Goal: Task Accomplishment & Management: Manage account settings

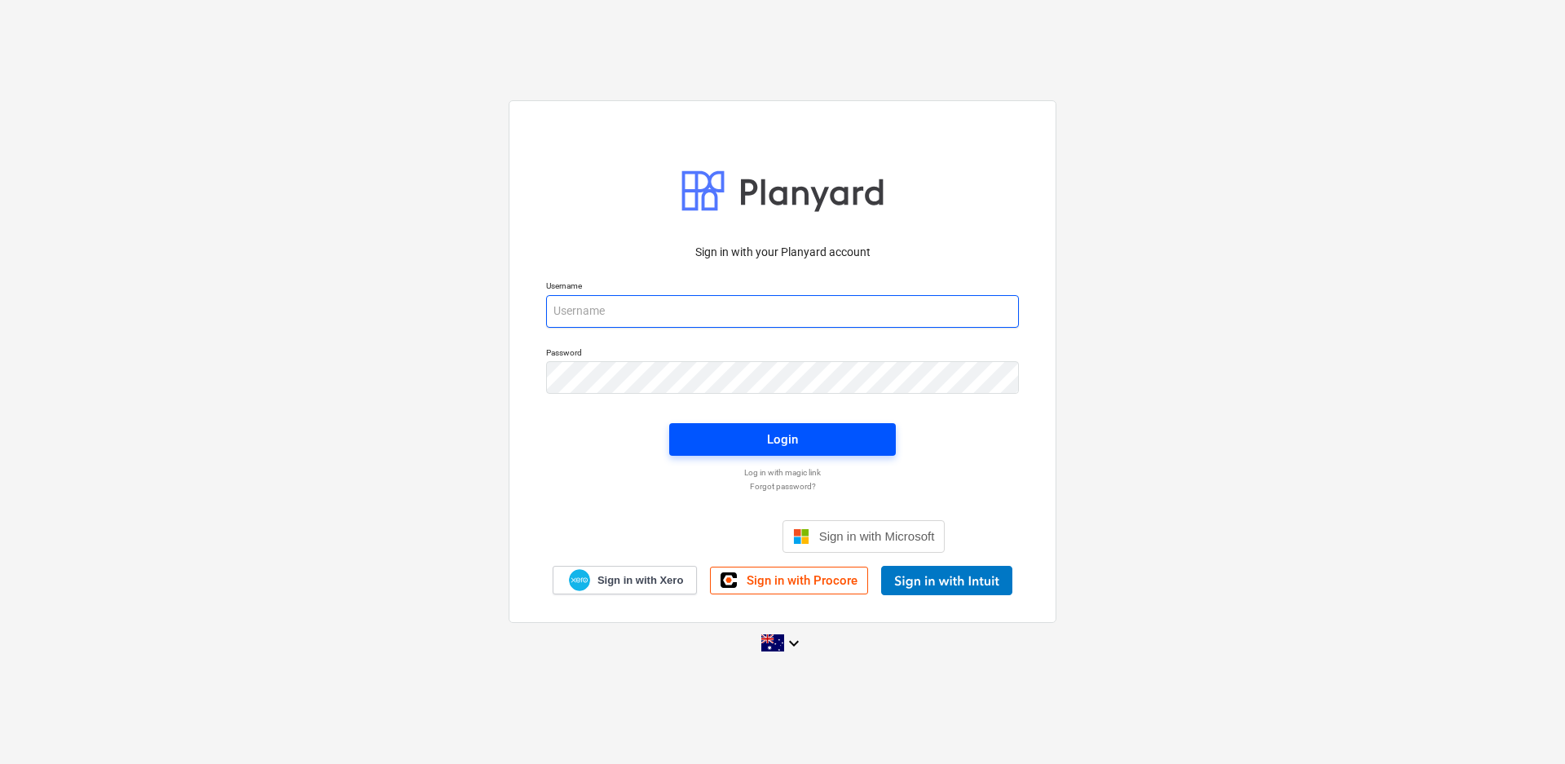
type input "[PERSON_NAME][EMAIL_ADDRESS][DOMAIN_NAME]"
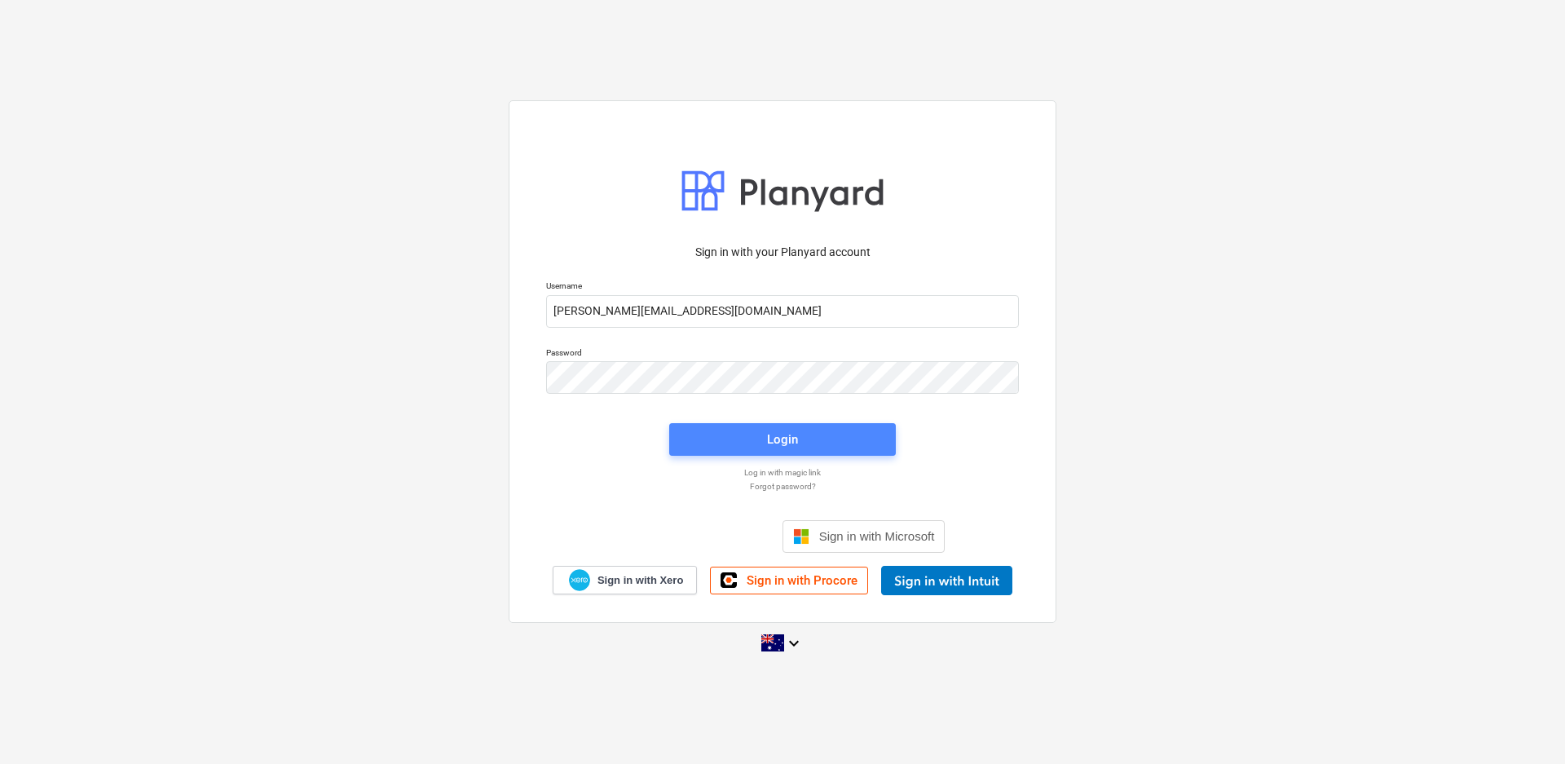
click at [786, 433] on div "Login" at bounding box center [782, 439] width 31 height 21
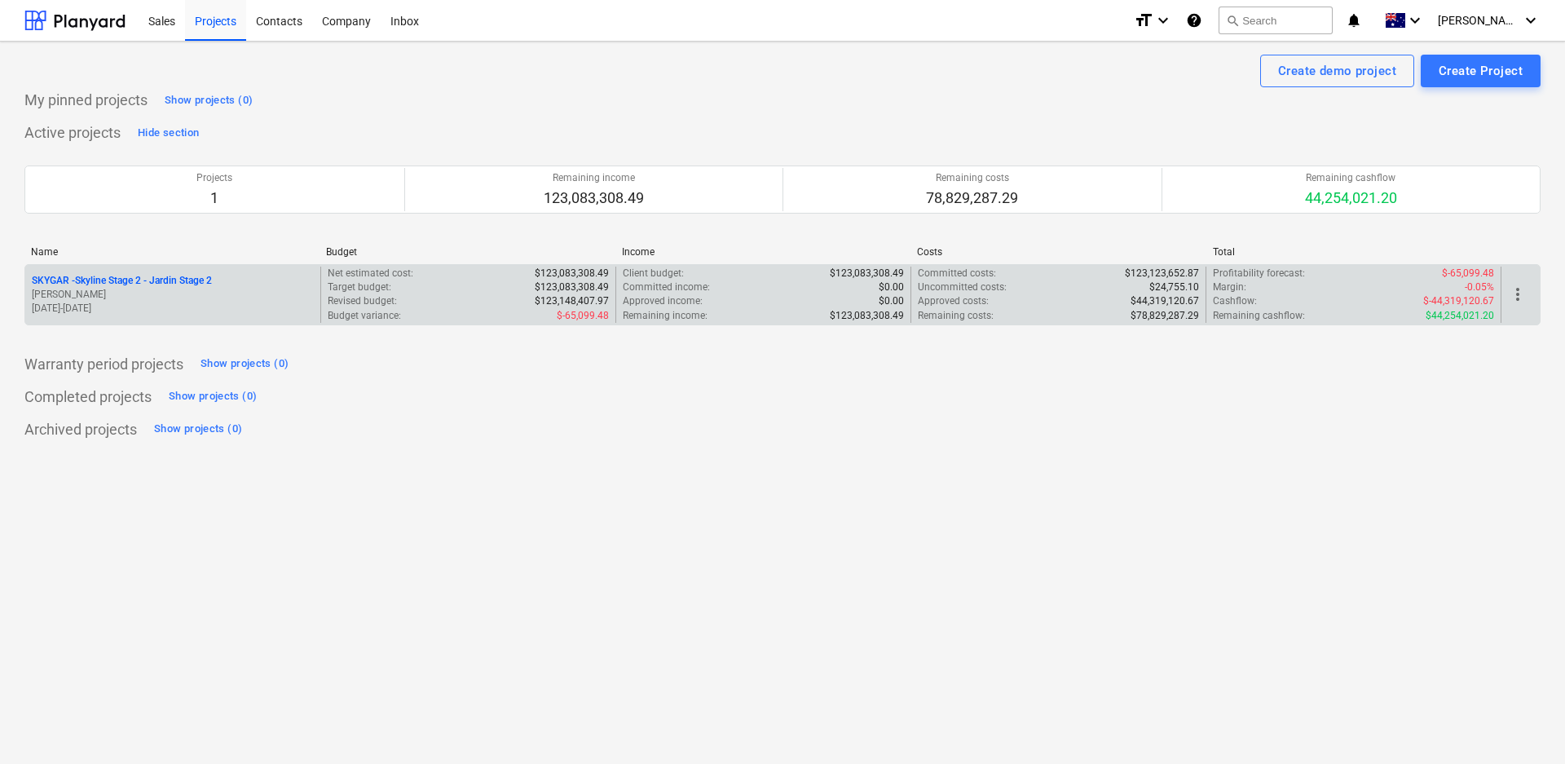
click at [148, 282] on p "SKYGAR - Skyline Stage 2 - Jardin Stage 2" at bounding box center [122, 281] width 180 height 14
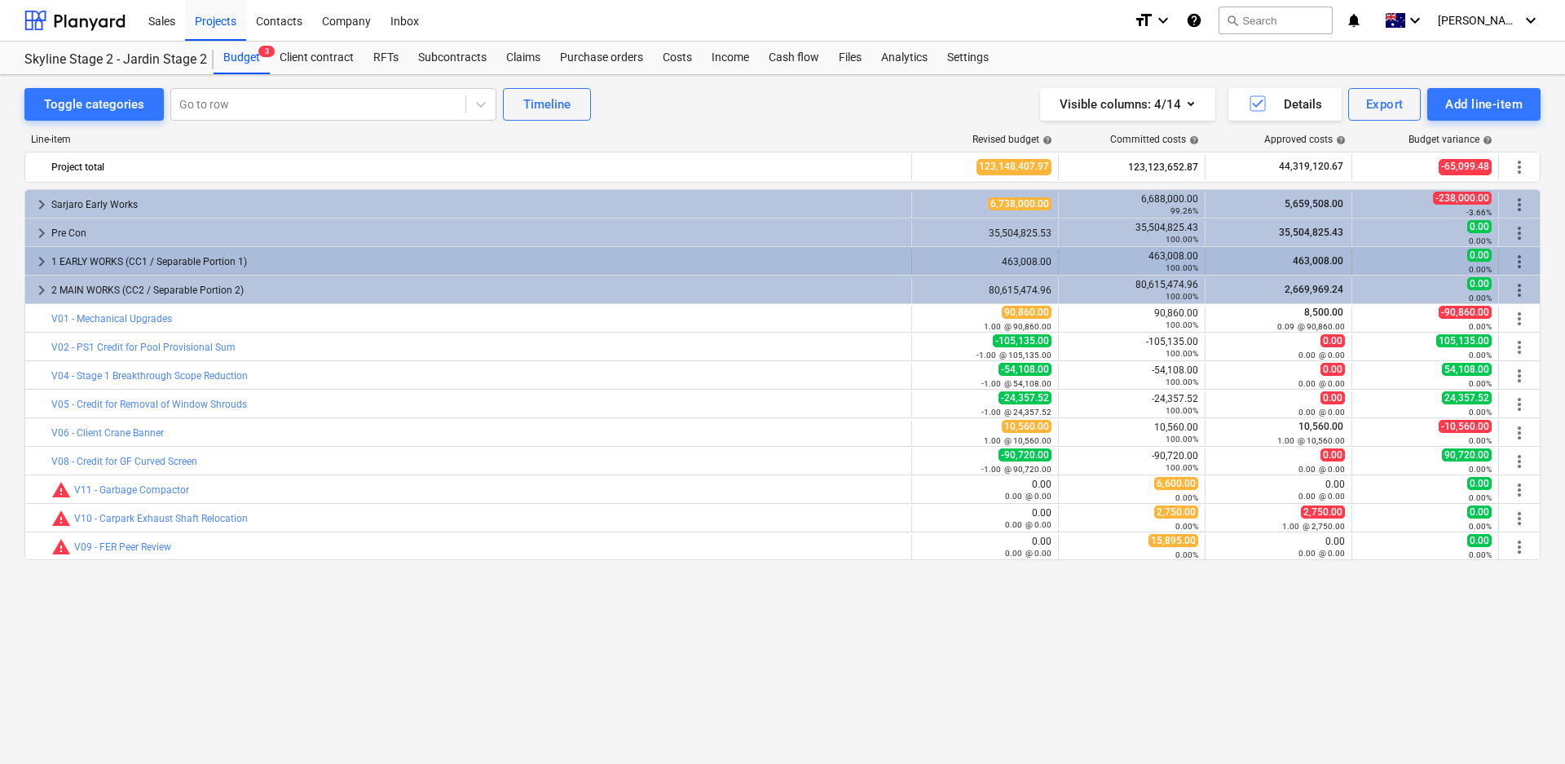
click at [192, 256] on div "1 EARLY WORKS (CC1 / Separable Portion 1)" at bounding box center [478, 262] width 854 height 26
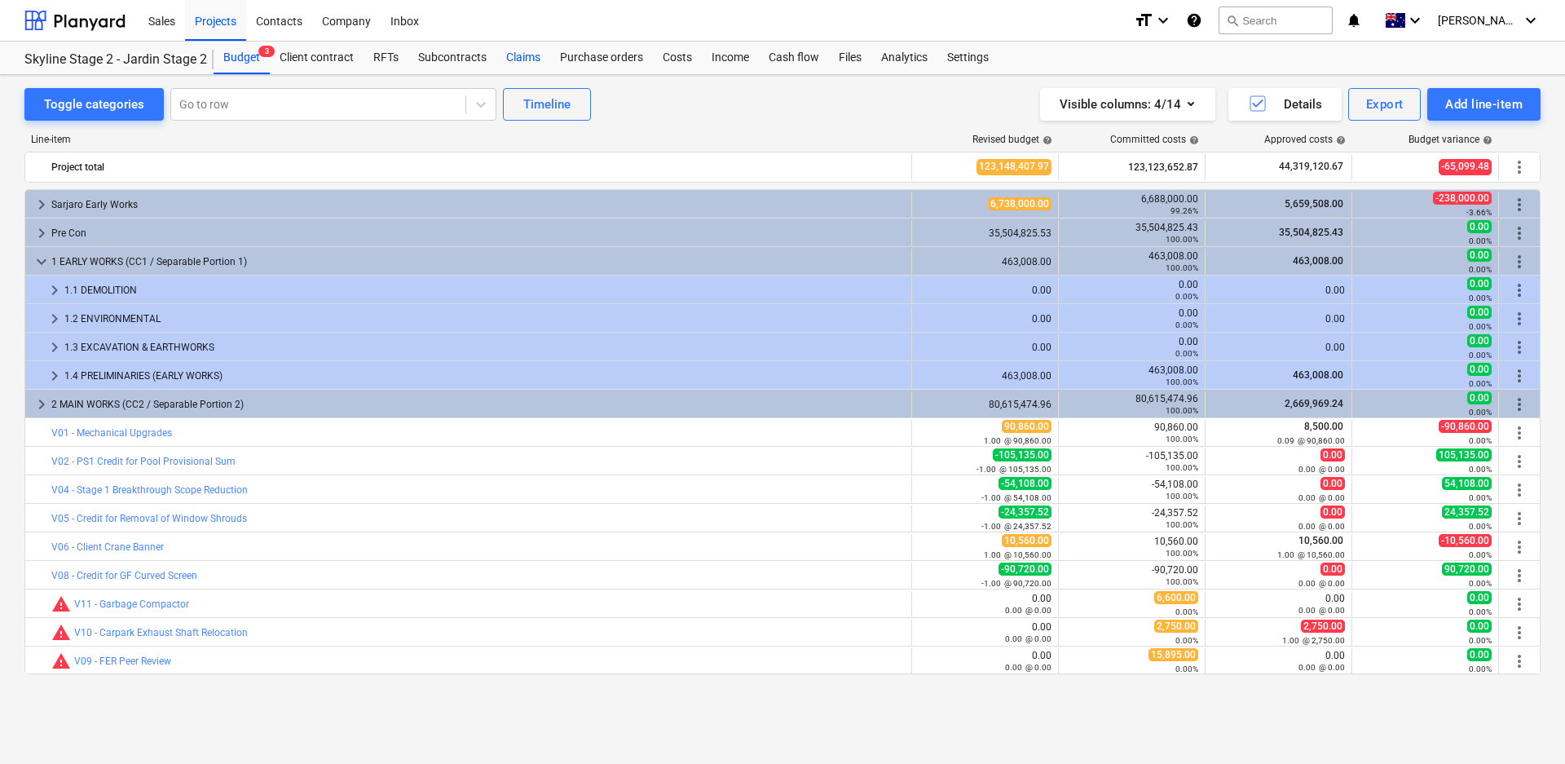
click at [533, 56] on div "Claims" at bounding box center [523, 58] width 54 height 33
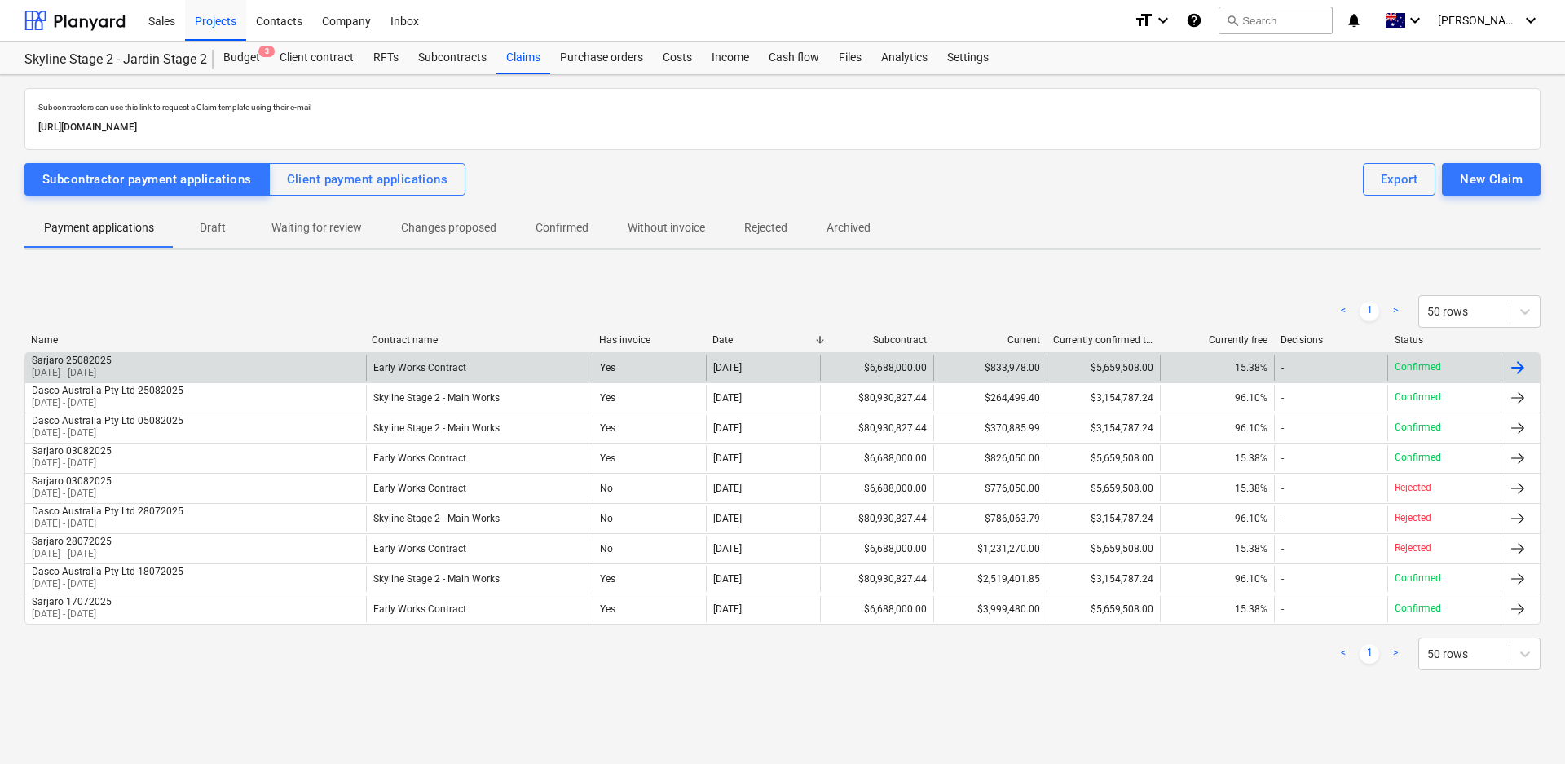
click at [105, 367] on p "[DATE] - [DATE]" at bounding box center [72, 373] width 80 height 14
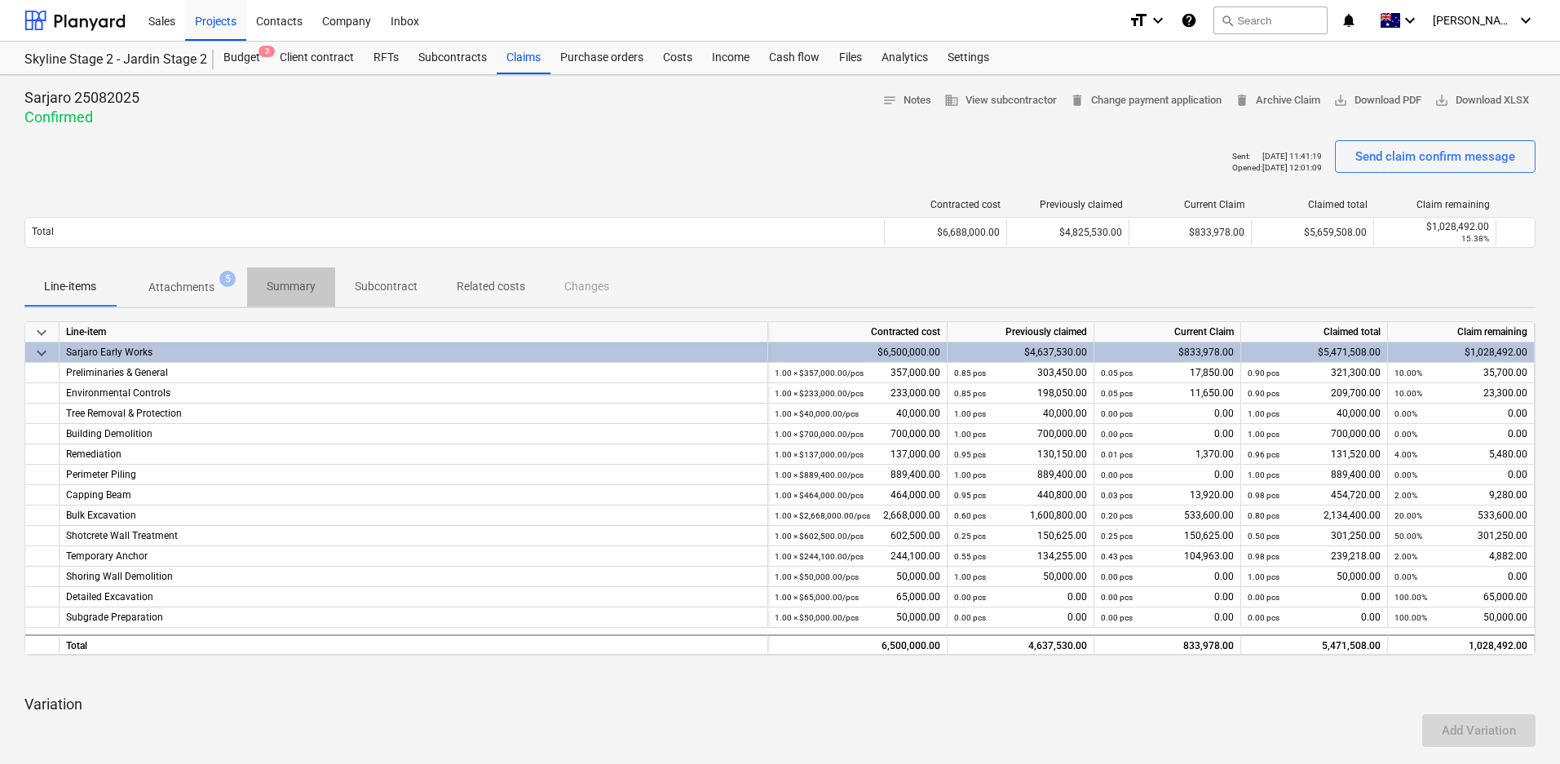
click at [297, 288] on p "Summary" at bounding box center [291, 286] width 49 height 17
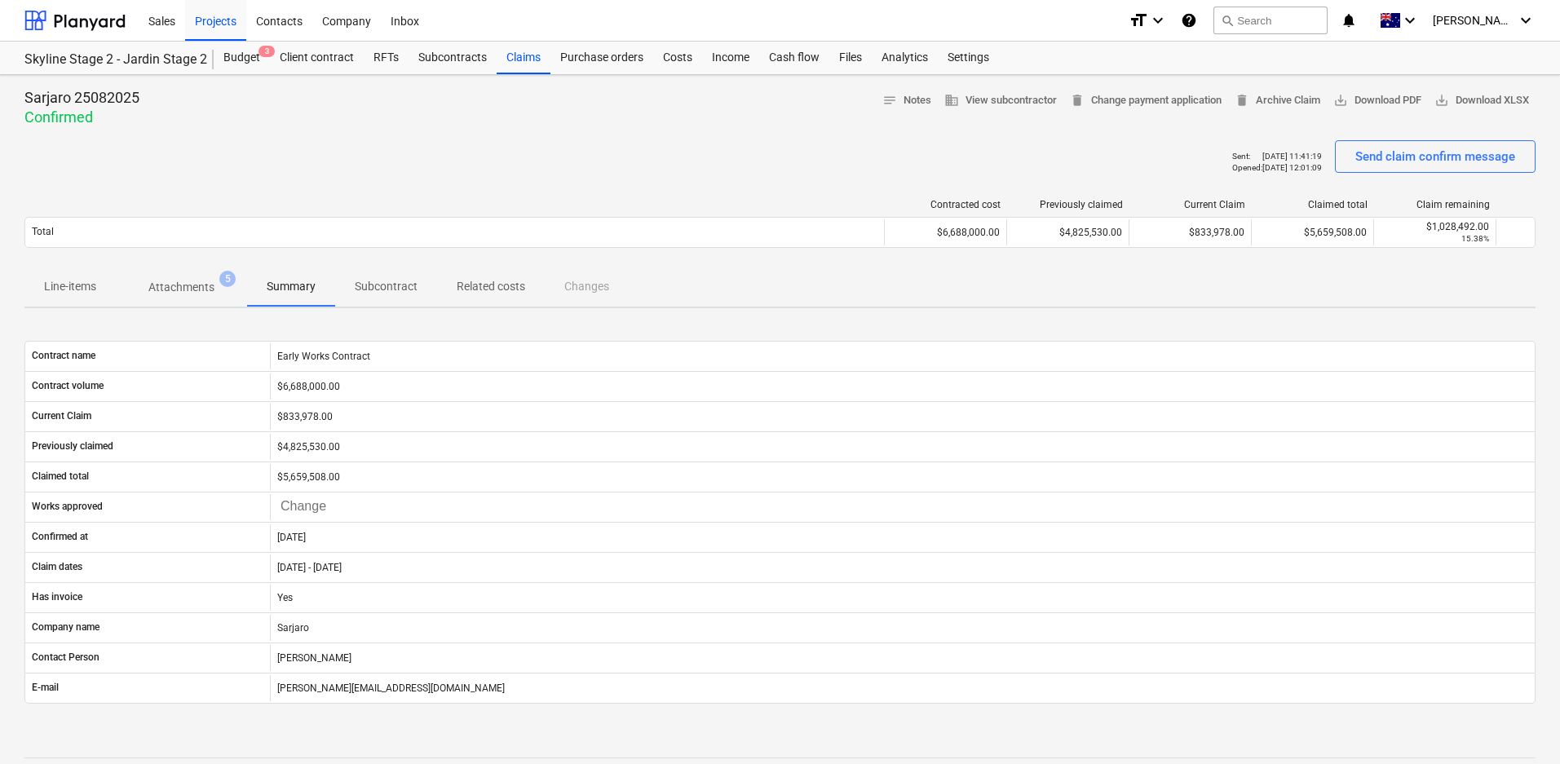
click at [59, 288] on p "Line-items" at bounding box center [70, 286] width 52 height 17
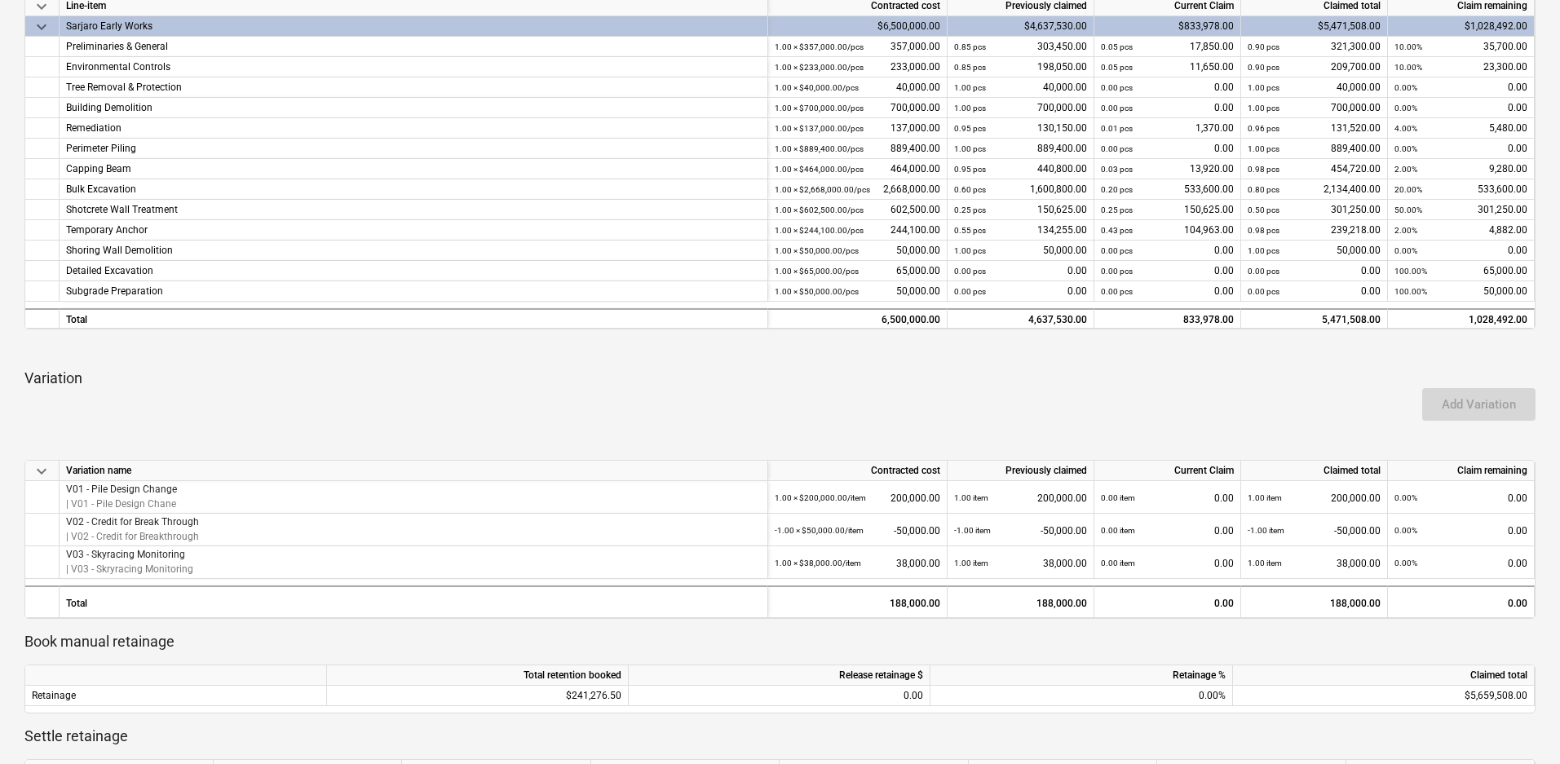
scroll to position [571, 0]
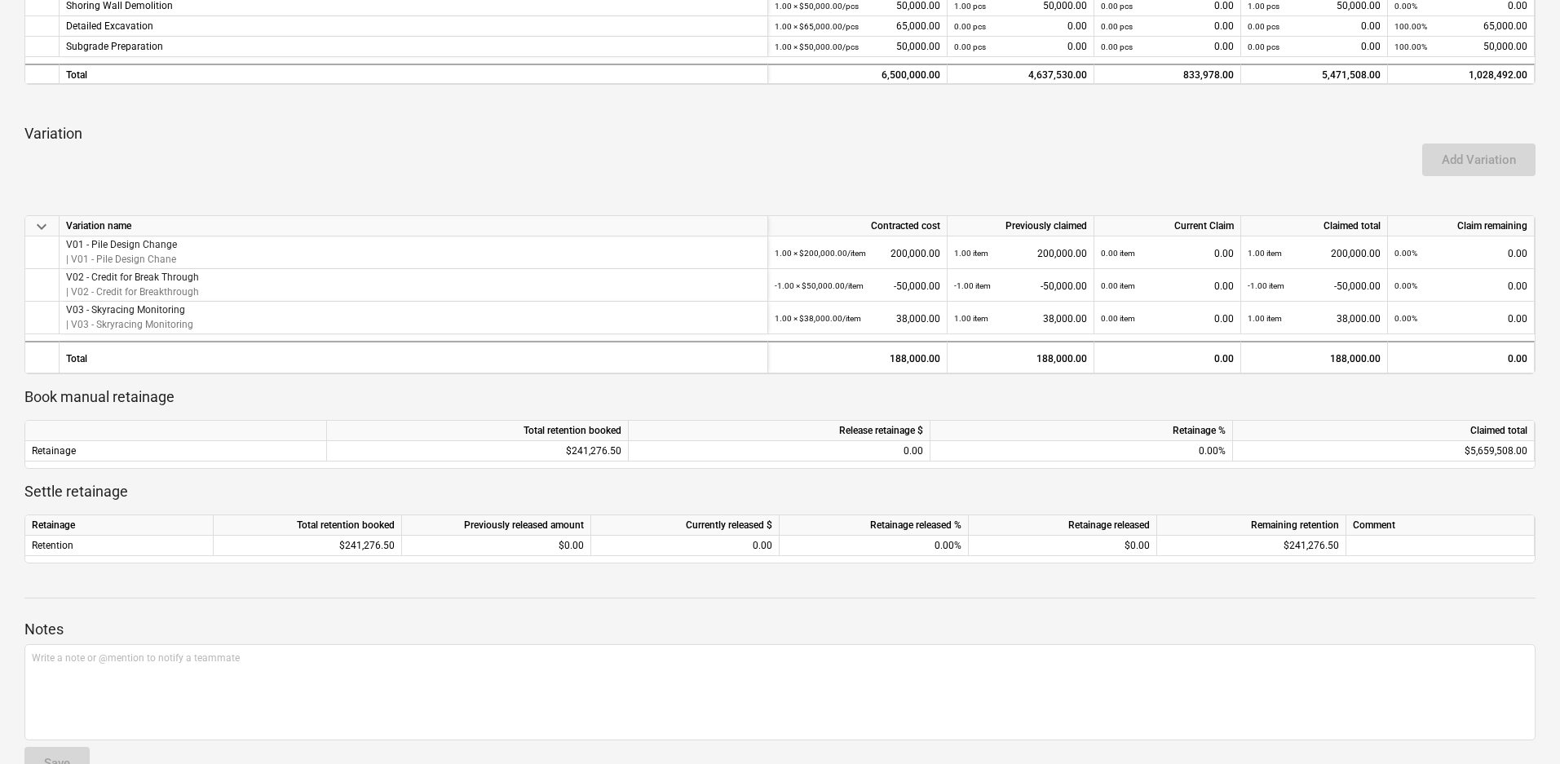
click at [496, 637] on p "Notes" at bounding box center [779, 630] width 1511 height 20
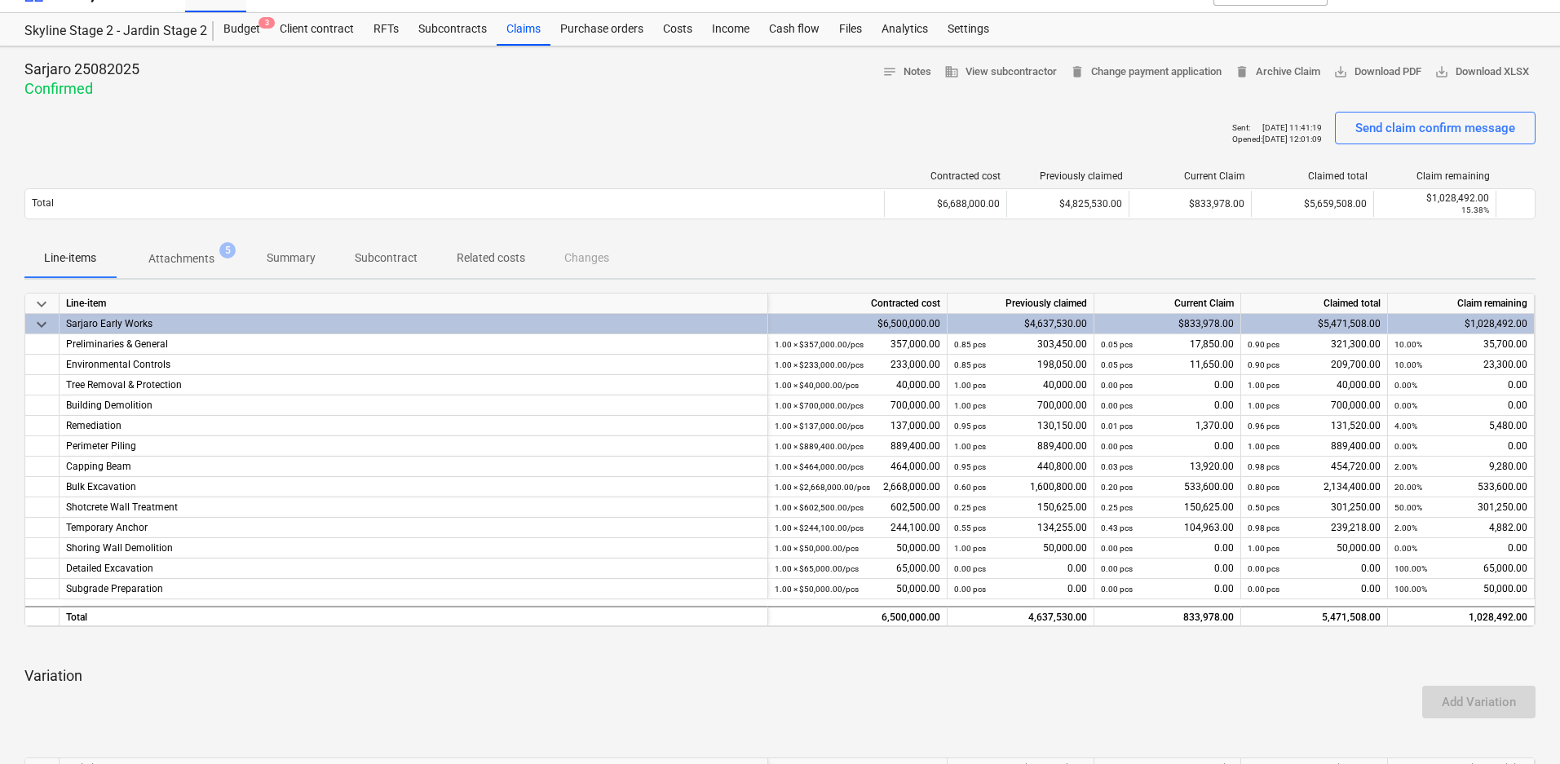
scroll to position [0, 0]
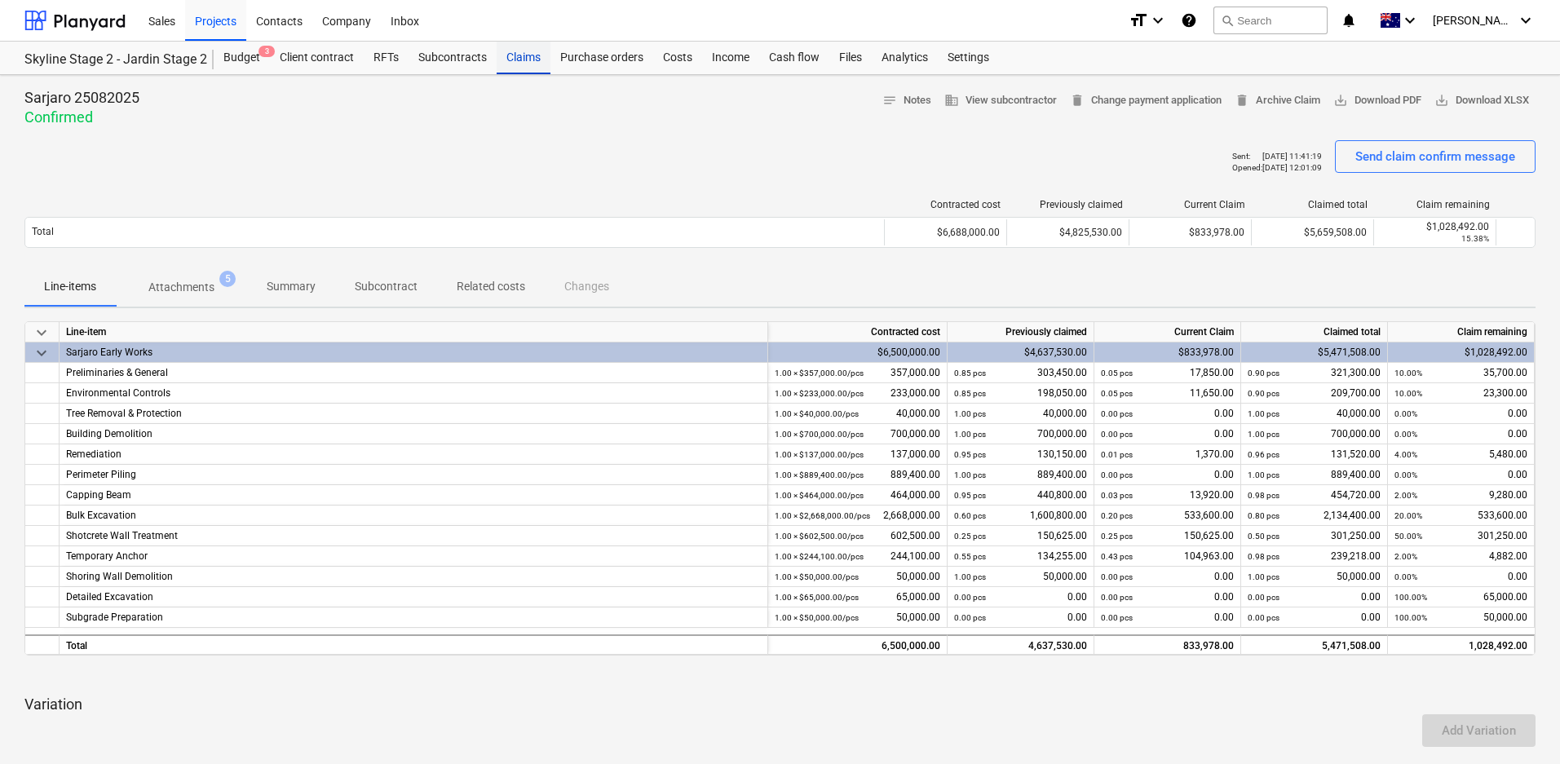
click at [532, 64] on div "Claims" at bounding box center [523, 58] width 54 height 33
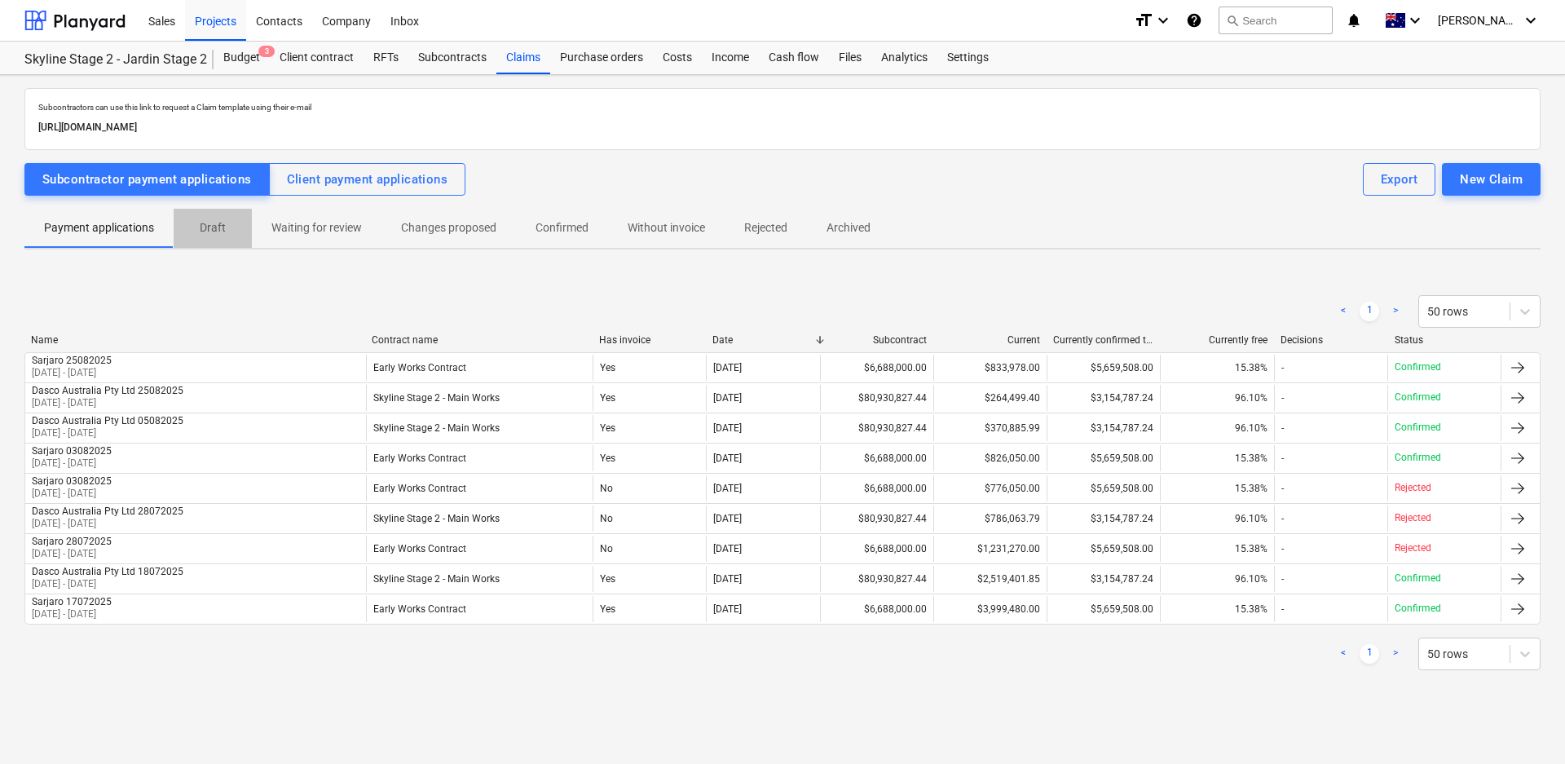
click at [207, 230] on p "Draft" at bounding box center [212, 227] width 39 height 17
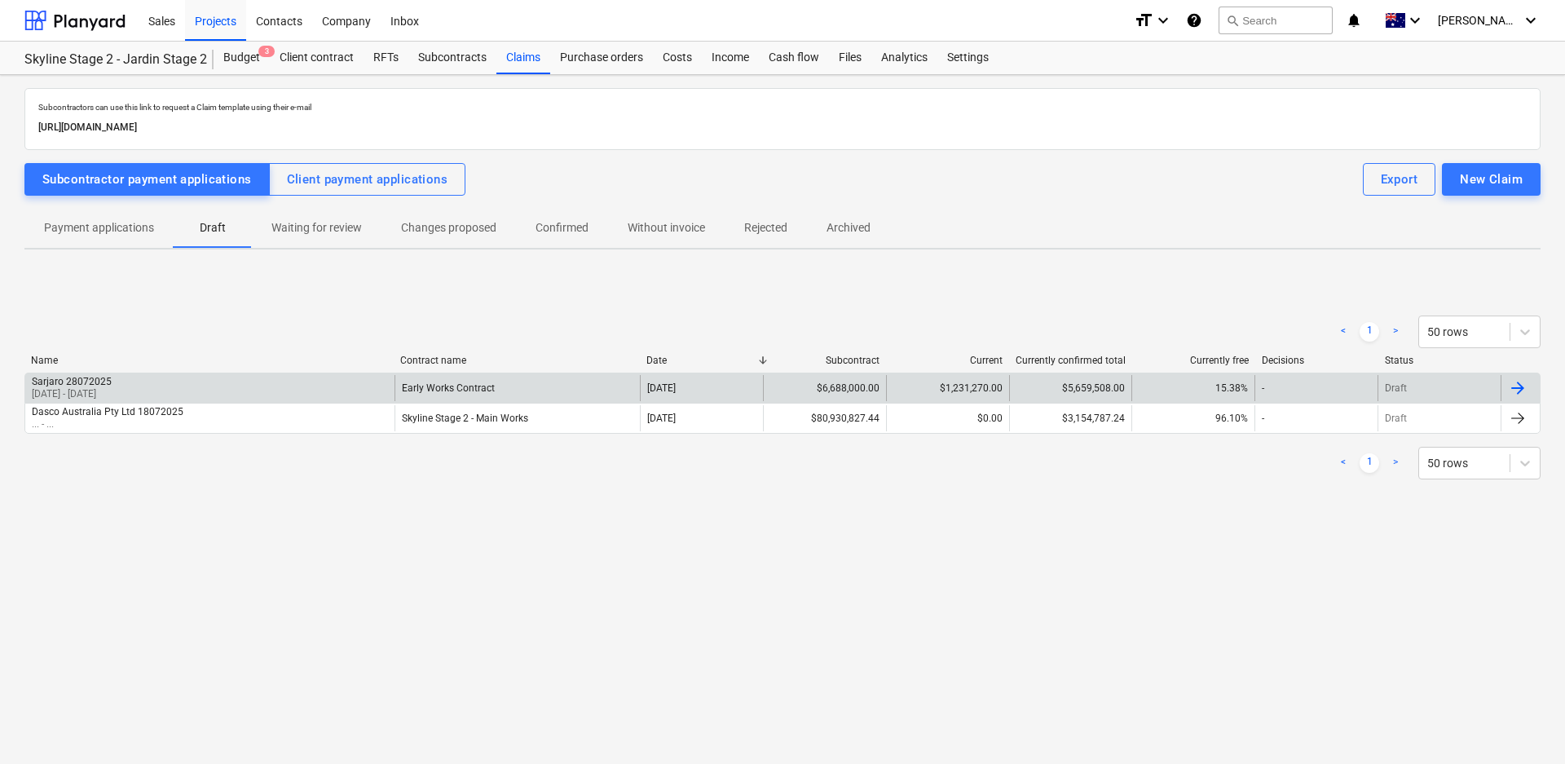
click at [212, 381] on div "Sarjaro 28072025 [DATE] - [DATE]" at bounding box center [209, 388] width 369 height 26
